Goal: Transaction & Acquisition: Obtain resource

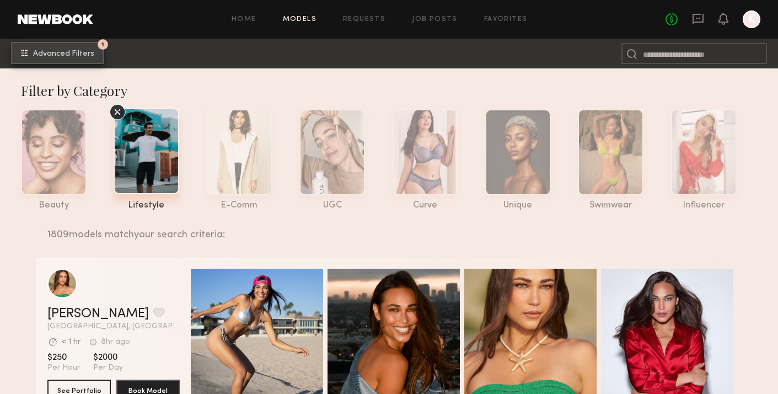
click at [56, 43] on button "1 Advanced Filters" at bounding box center [57, 53] width 93 height 22
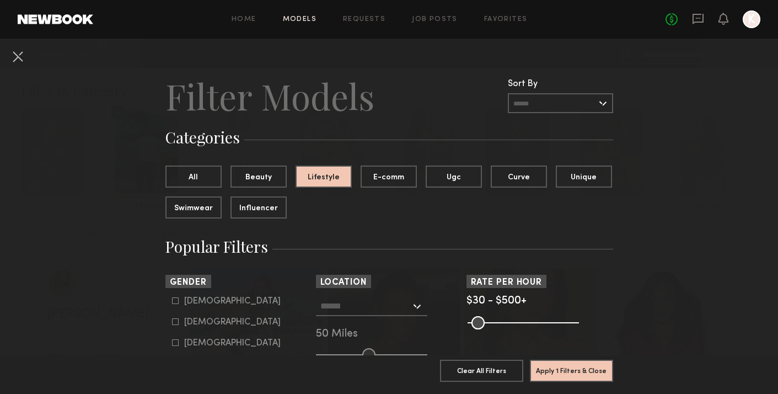
click at [176, 298] on icon at bounding box center [175, 301] width 6 height 6
type input "*"
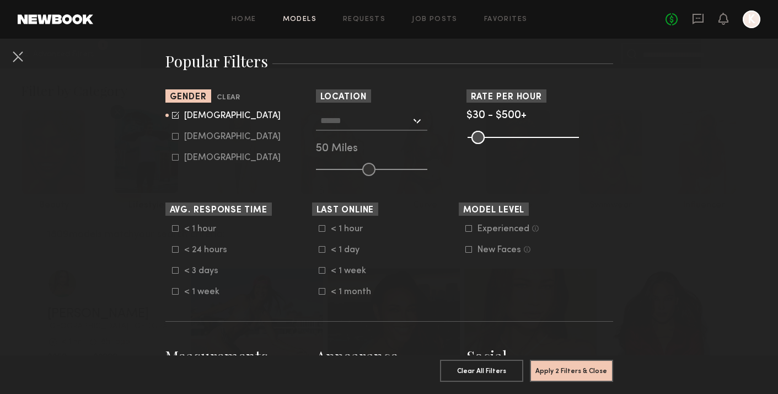
scroll to position [193, 0]
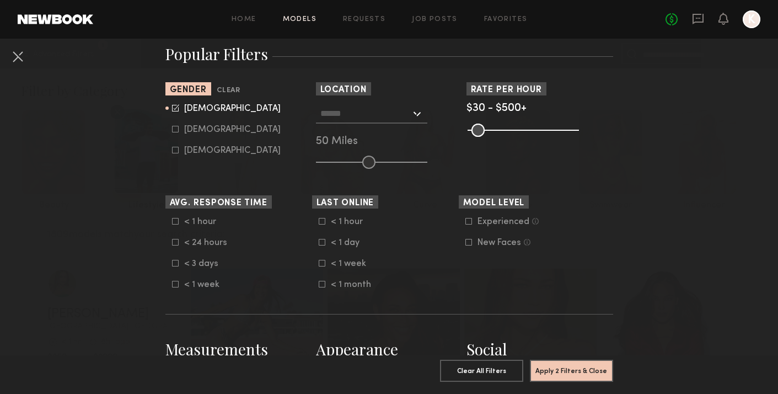
click at [466, 241] on icon at bounding box center [469, 242] width 7 height 7
click at [568, 372] on button "Apply 3 Filters & Close" at bounding box center [571, 370] width 83 height 22
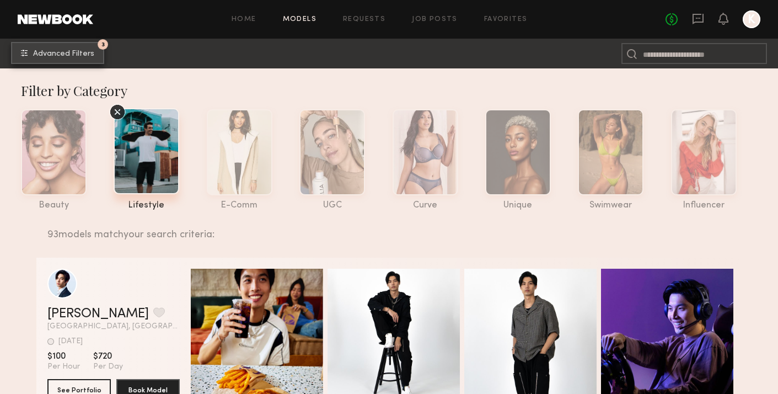
click at [76, 56] on span "Advanced Filters" at bounding box center [63, 54] width 61 height 8
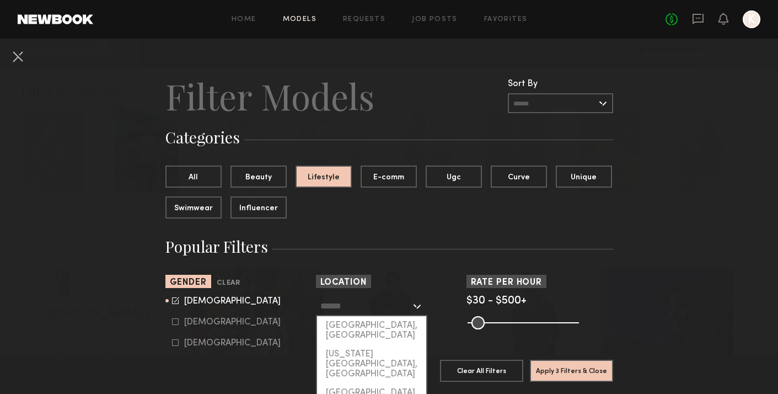
click at [403, 306] on input "text" at bounding box center [366, 305] width 90 height 19
click at [367, 345] on div "[US_STATE][GEOGRAPHIC_DATA], [GEOGRAPHIC_DATA]" at bounding box center [371, 364] width 109 height 39
type input "**********"
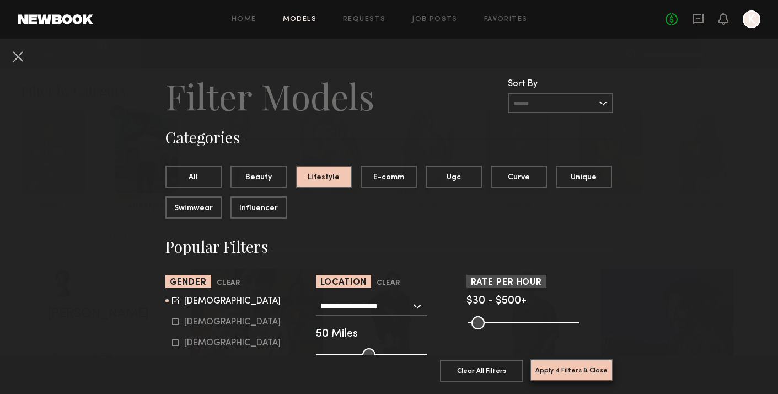
click at [578, 370] on button "Apply 4 Filters & Close" at bounding box center [571, 370] width 83 height 22
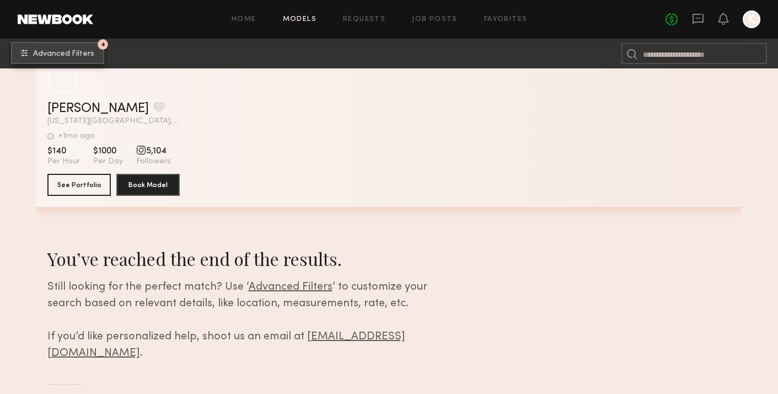
scroll to position [1861, 0]
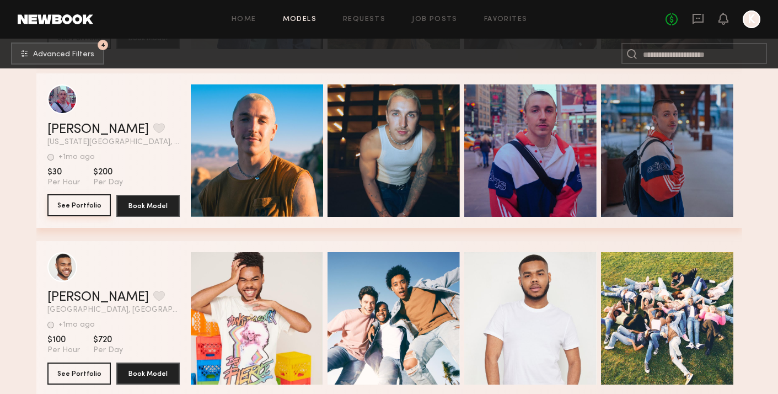
click at [93, 207] on button "See Portfolio" at bounding box center [78, 205] width 63 height 22
